Goal: Find specific page/section: Find specific page/section

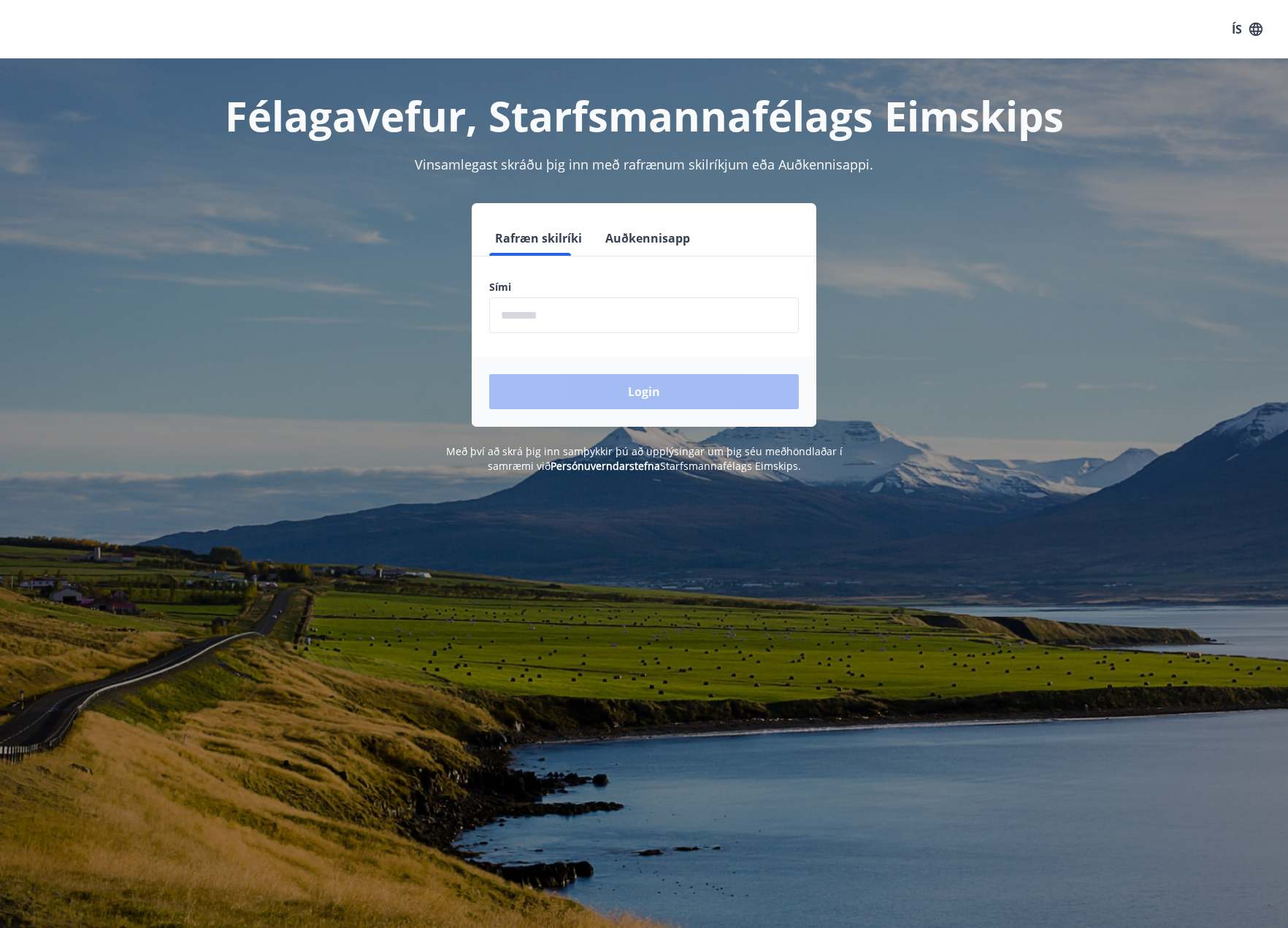
click at [581, 324] on input "phone" at bounding box center [644, 315] width 309 height 36
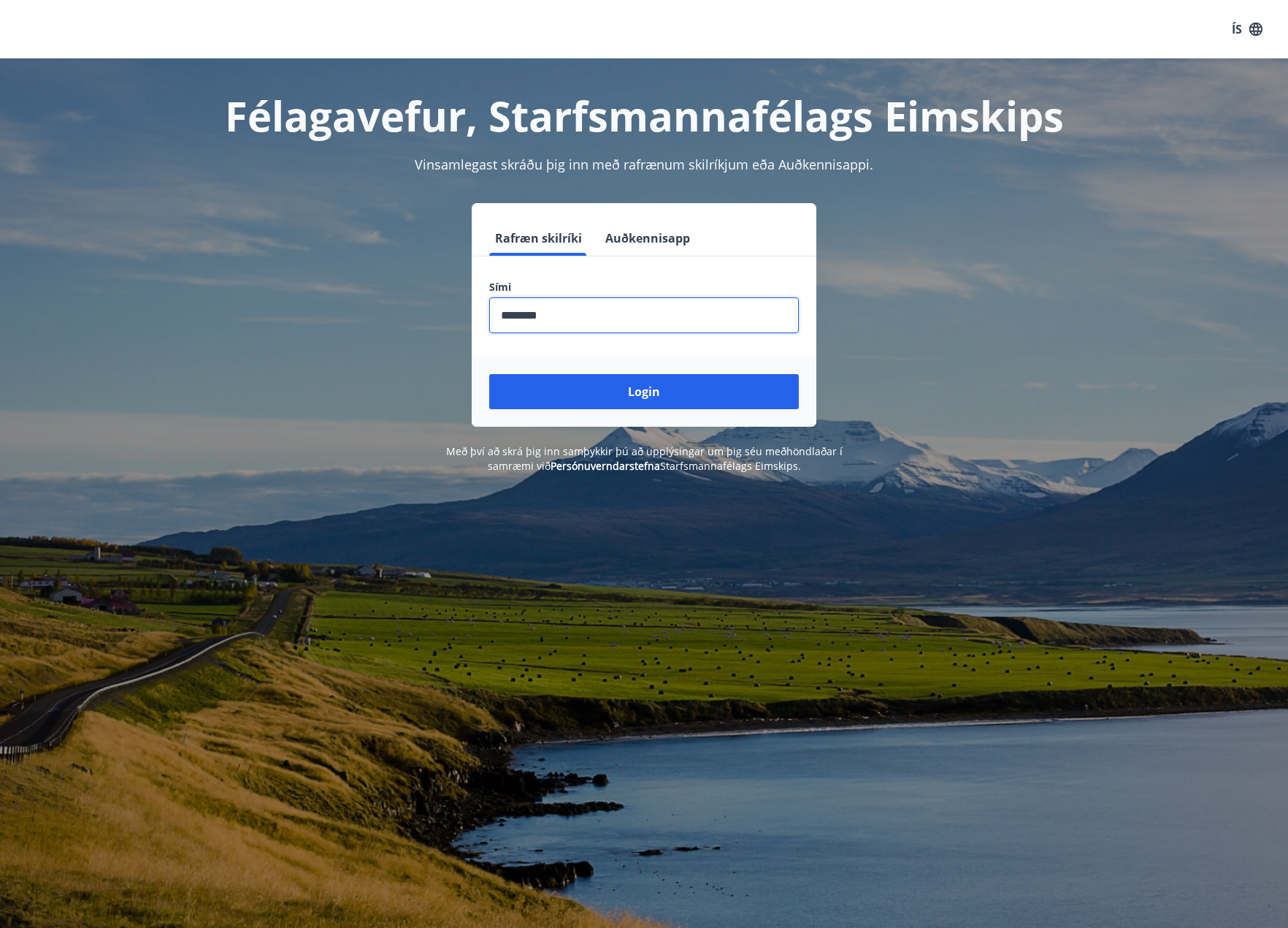
type input "********"
click at [489, 374] on button "Login" at bounding box center [644, 392] width 309 height 35
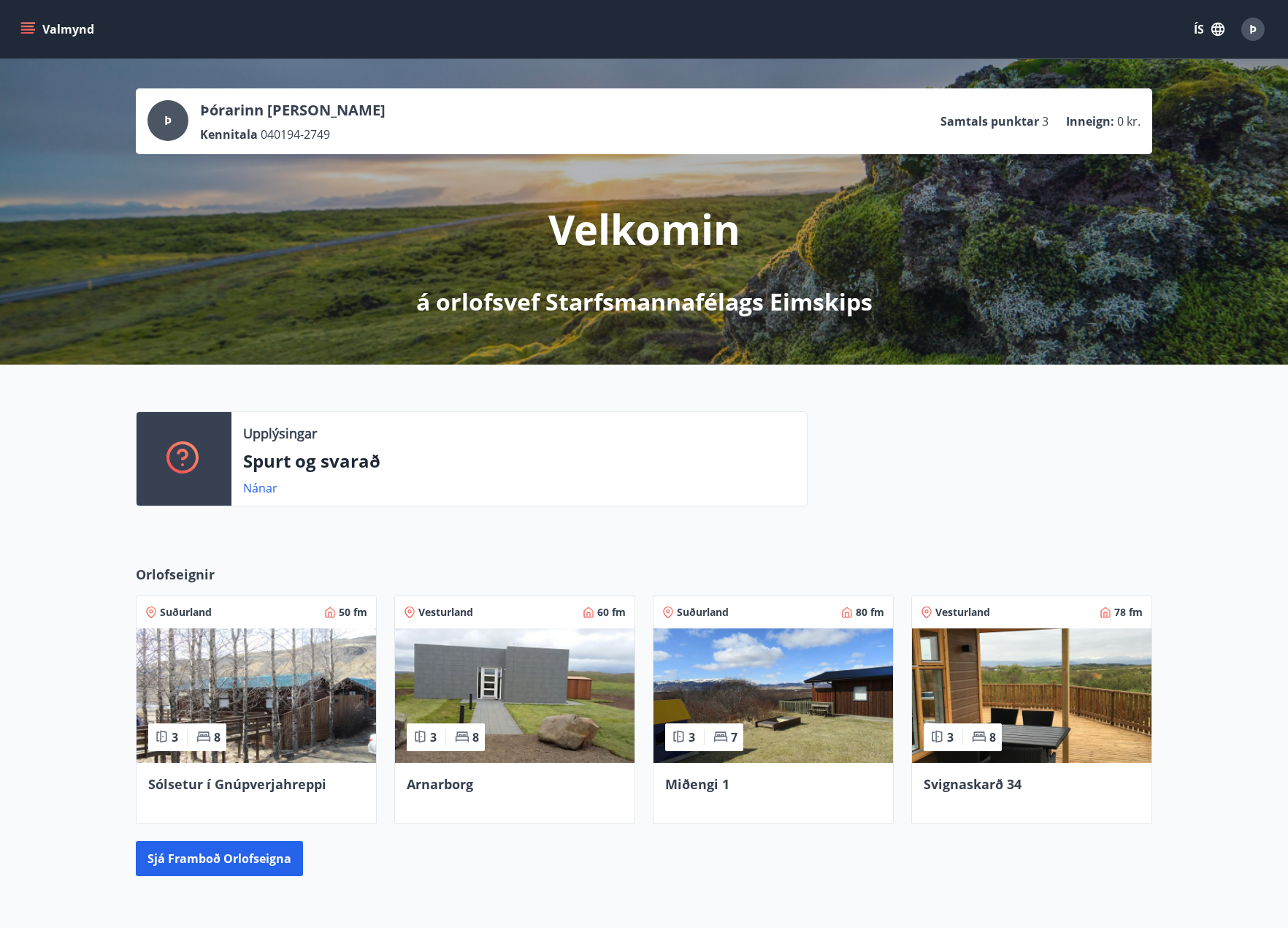
click at [34, 34] on icon "menu" at bounding box center [27, 29] width 14 height 14
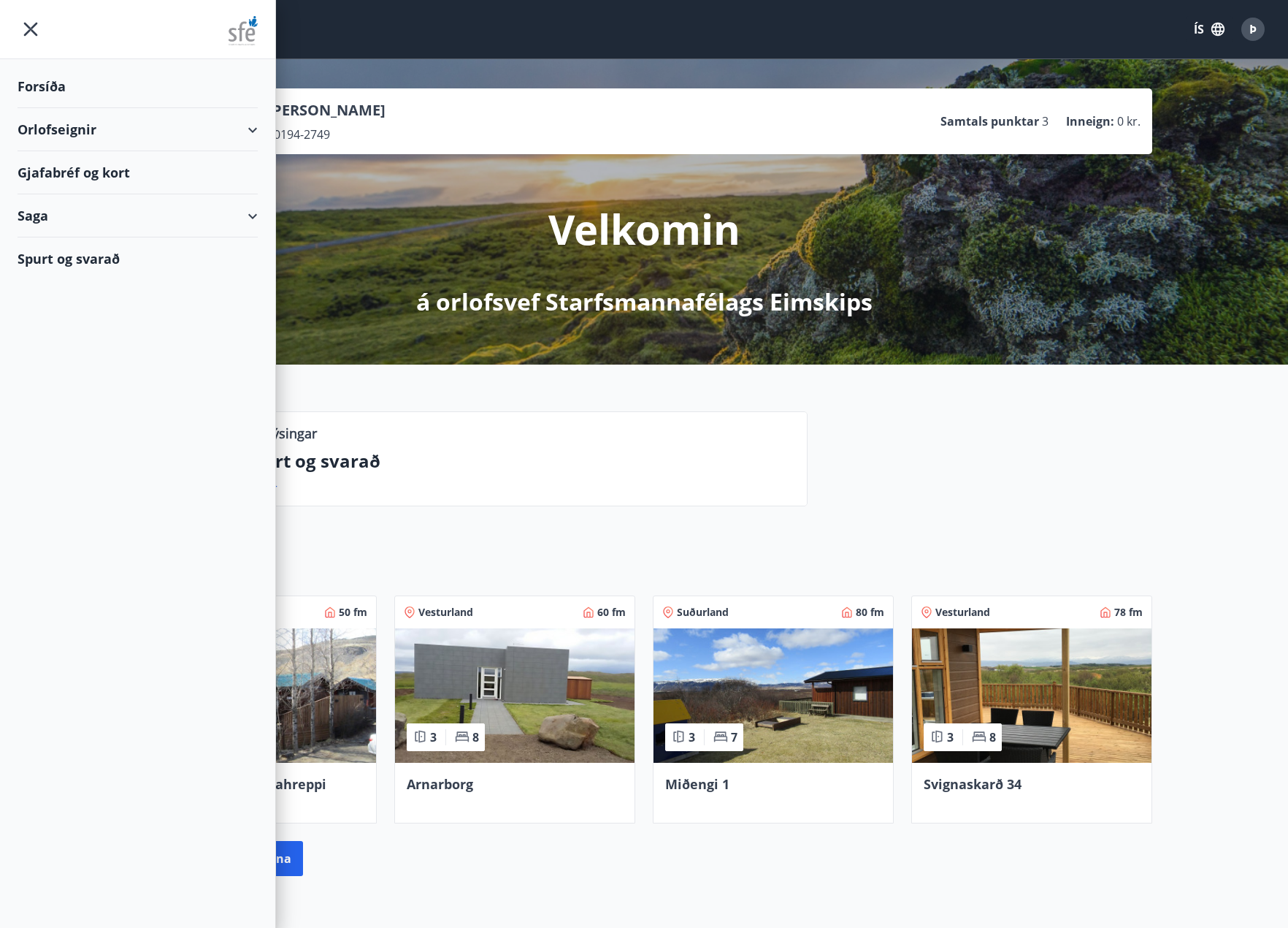
click at [53, 92] on div "Forsíða" at bounding box center [137, 86] width 240 height 43
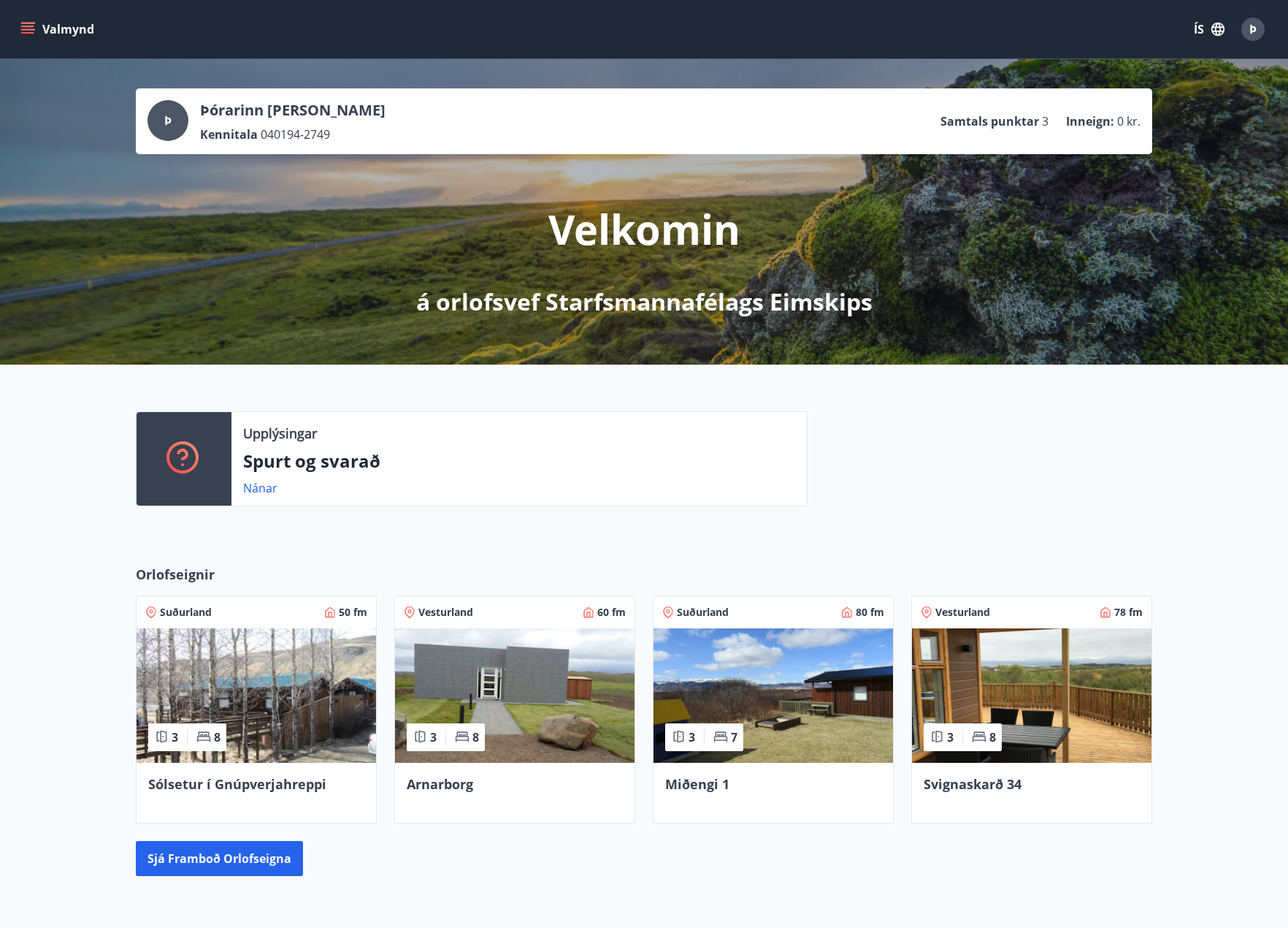
click at [25, 21] on button "Valmynd" at bounding box center [59, 29] width 82 height 26
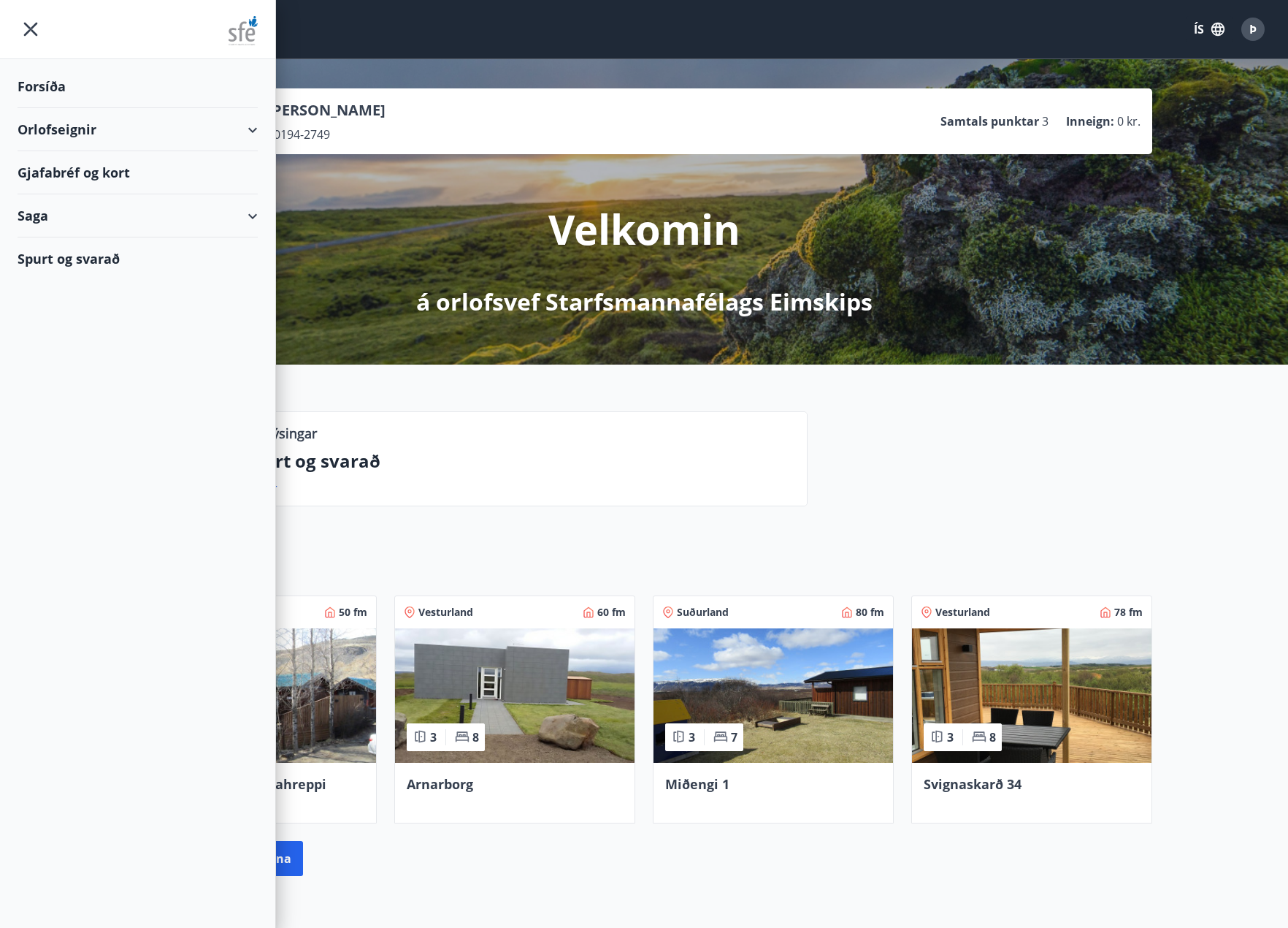
click at [98, 173] on div "Gjafabréf og kort" at bounding box center [137, 172] width 240 height 43
